Goal: Use online tool/utility

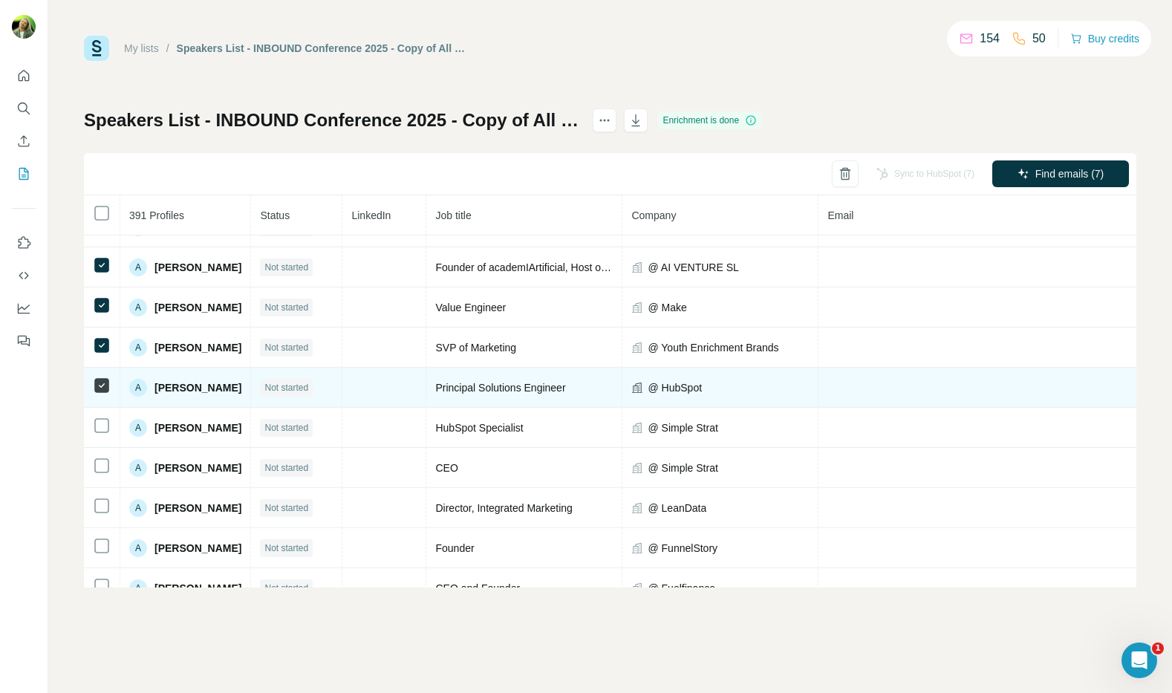
scroll to position [521, 0]
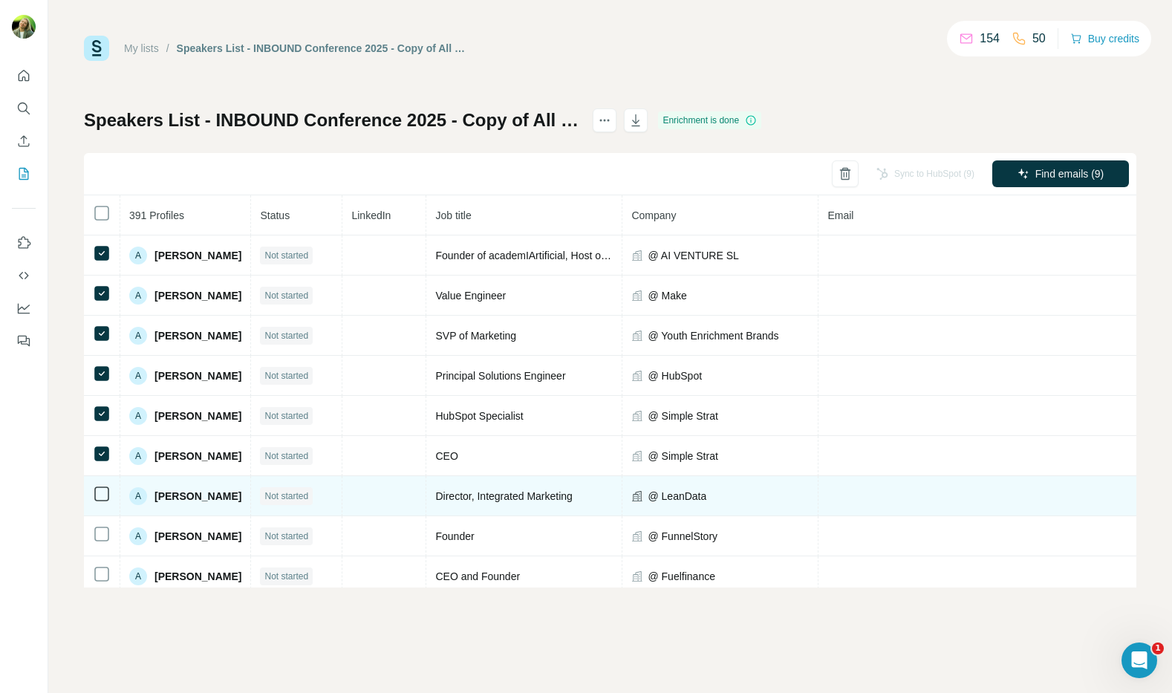
click at [94, 490] on icon at bounding box center [102, 494] width 18 height 18
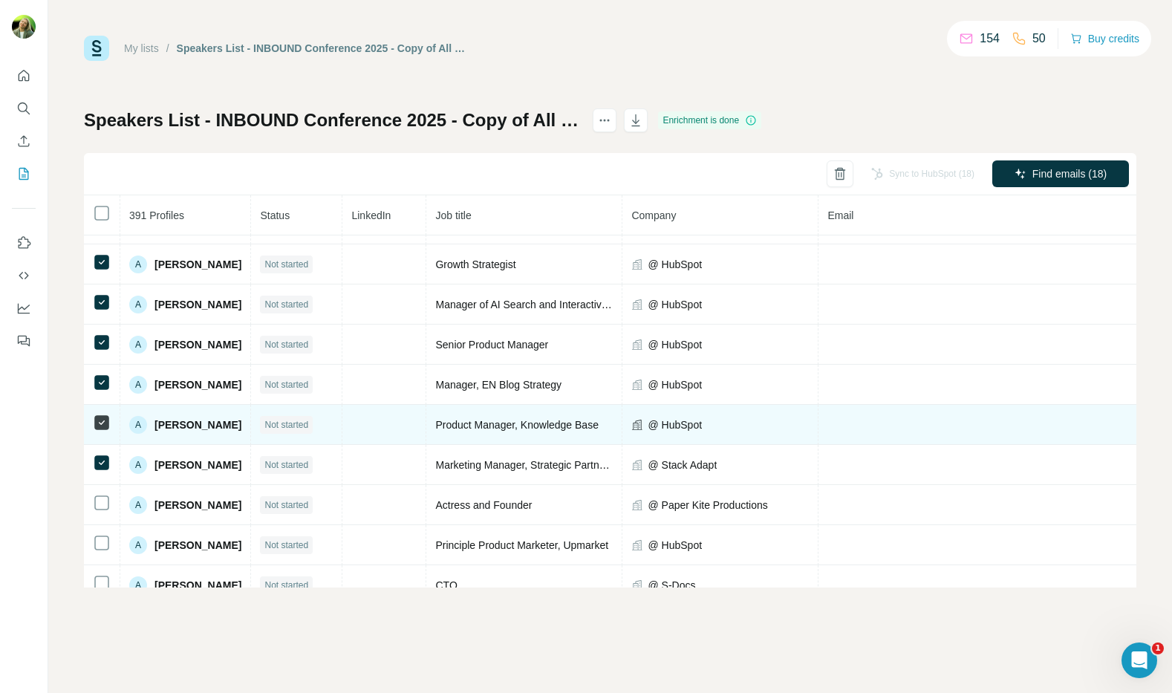
scroll to position [973, 0]
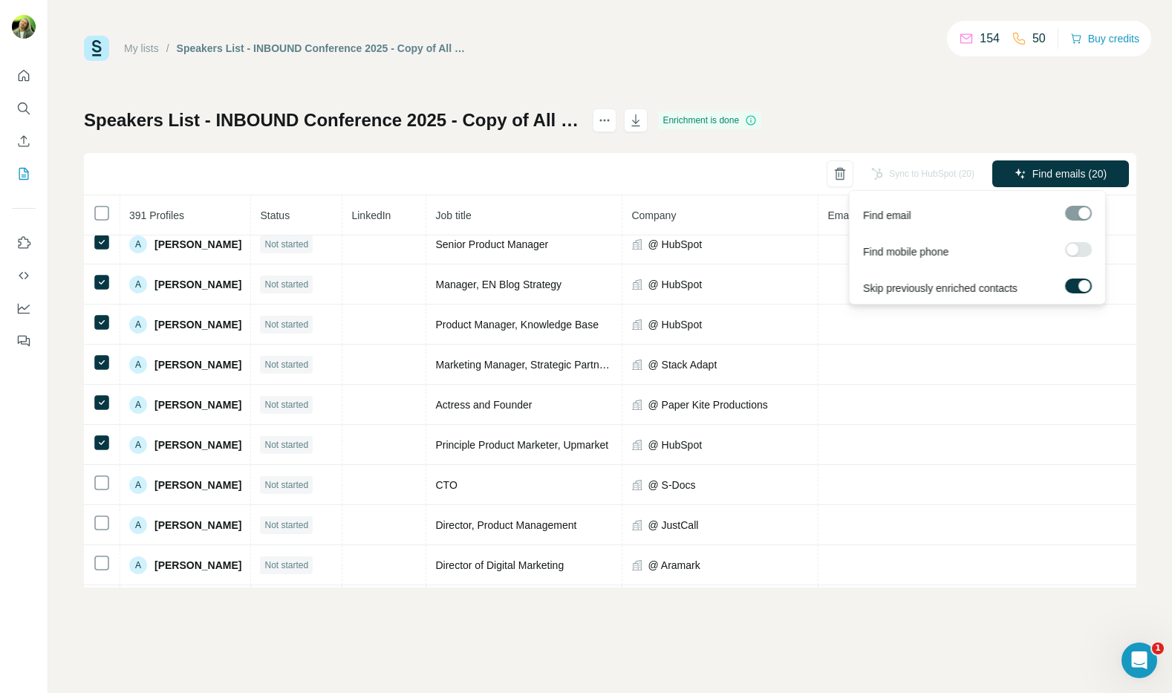
click at [1042, 173] on span "Find emails (20)" at bounding box center [1069, 173] width 74 height 15
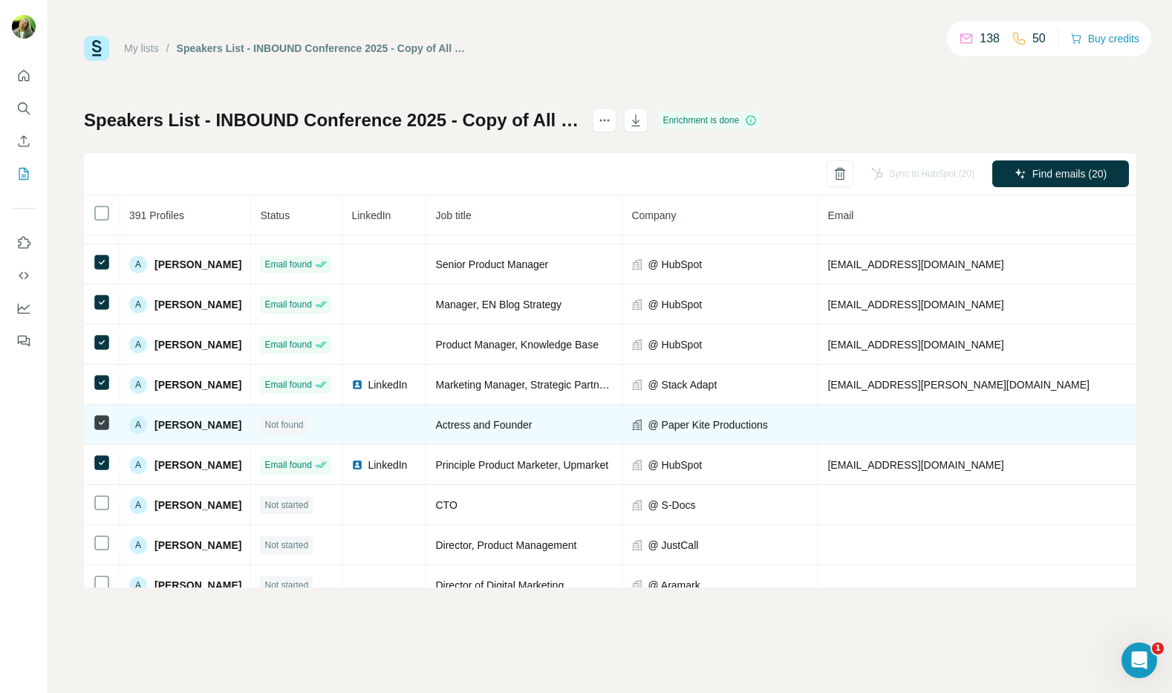
scroll to position [958, 0]
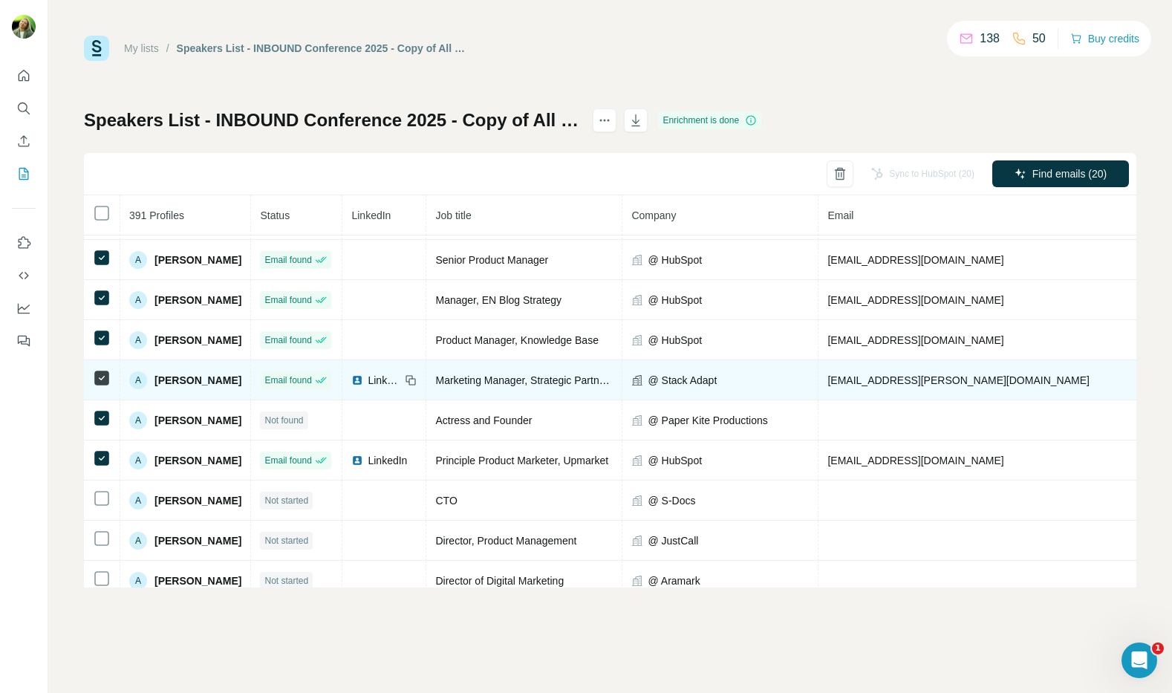
click at [399, 382] on span "LinkedIn" at bounding box center [384, 380] width 33 height 15
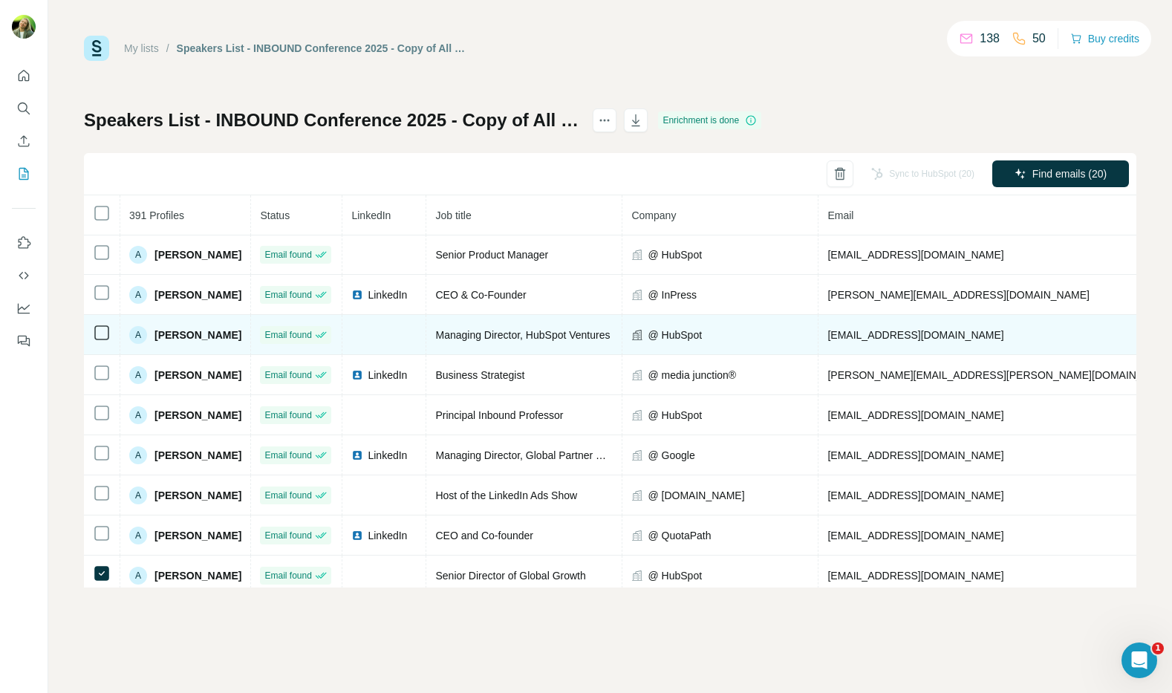
scroll to position [0, 0]
